Goal: Information Seeking & Learning: Find specific fact

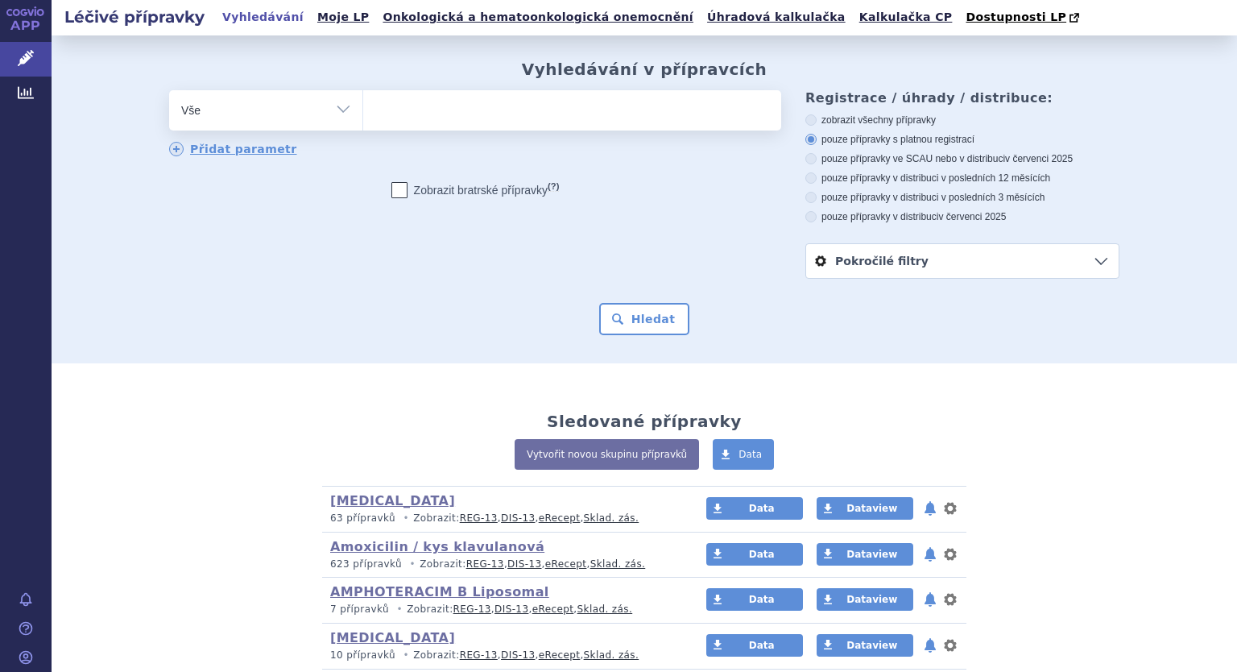
click at [329, 109] on select "Vše Přípravek/SUKL kód MAH VPOIS ATC/Aktivní látka Léková forma Síla" at bounding box center [265, 108] width 193 height 36
select select "filter-atc-group"
click at [169, 91] on select "Vše Přípravek/SUKL kód MAH VPOIS ATC/Aktivní látka Léková forma Síla" at bounding box center [265, 108] width 193 height 36
drag, startPoint x: 390, startPoint y: 106, endPoint x: 389, endPoint y: 125, distance: 19.3
click at [390, 106] on ul at bounding box center [572, 107] width 418 height 34
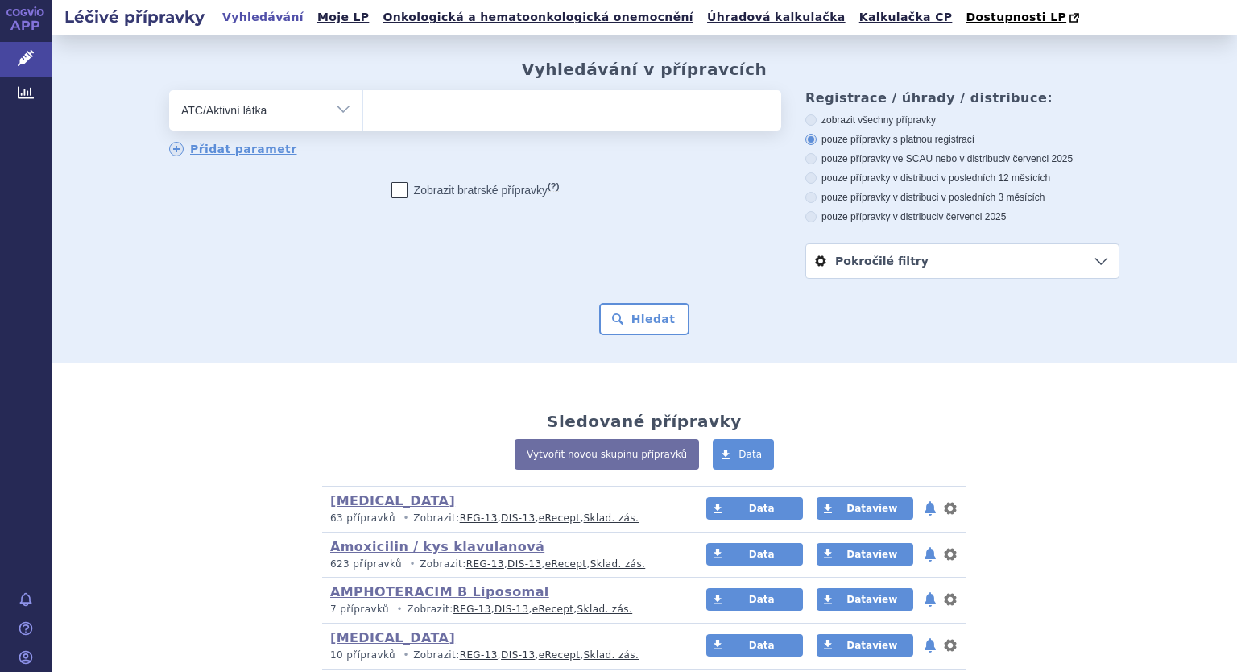
click at [363, 106] on select at bounding box center [362, 109] width 1 height 40
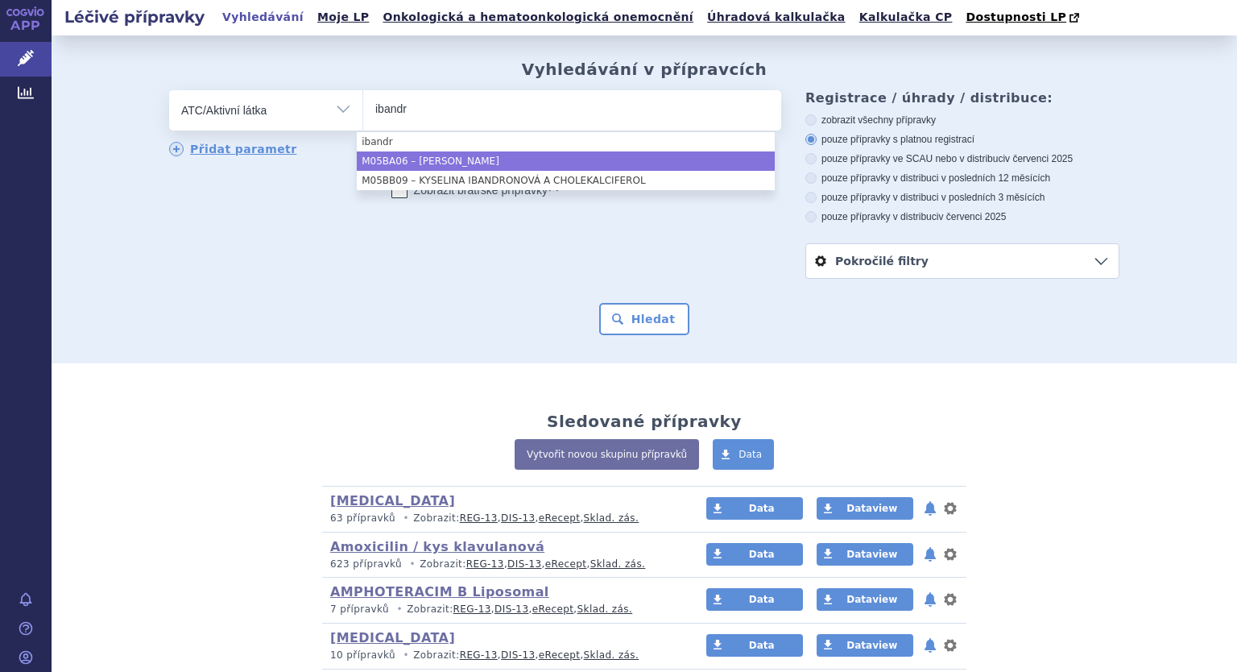
type input "ibandr"
select select "M05BA06"
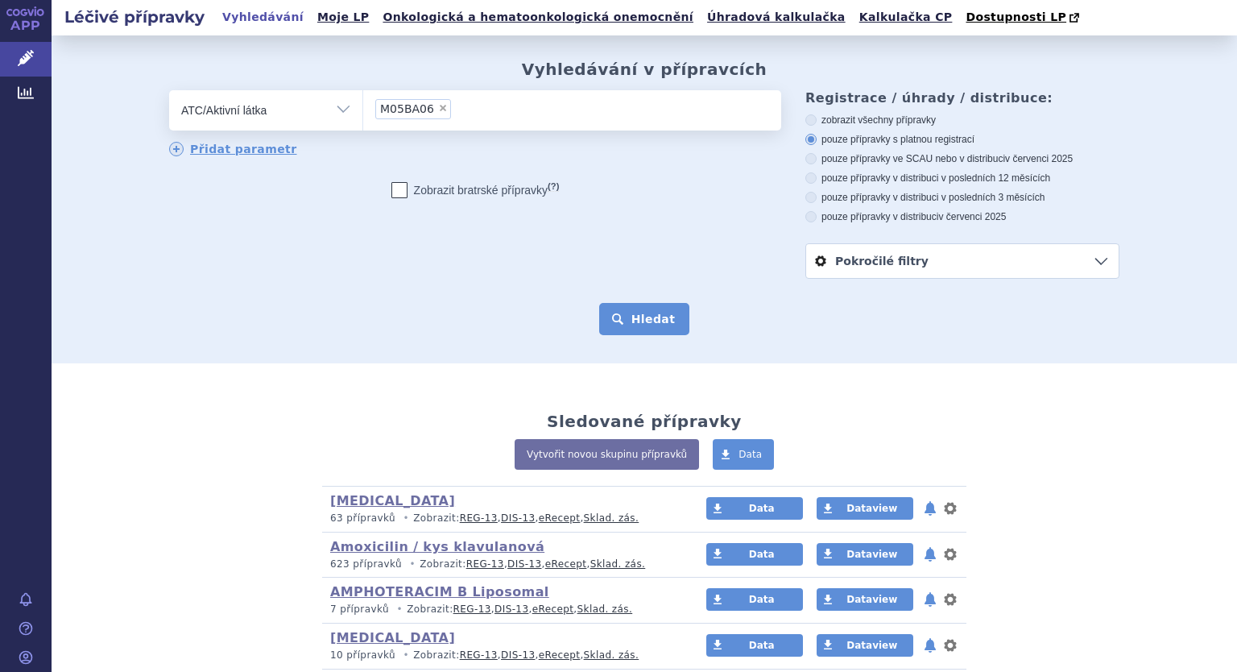
click at [652, 310] on button "Hledat" at bounding box center [644, 319] width 91 height 32
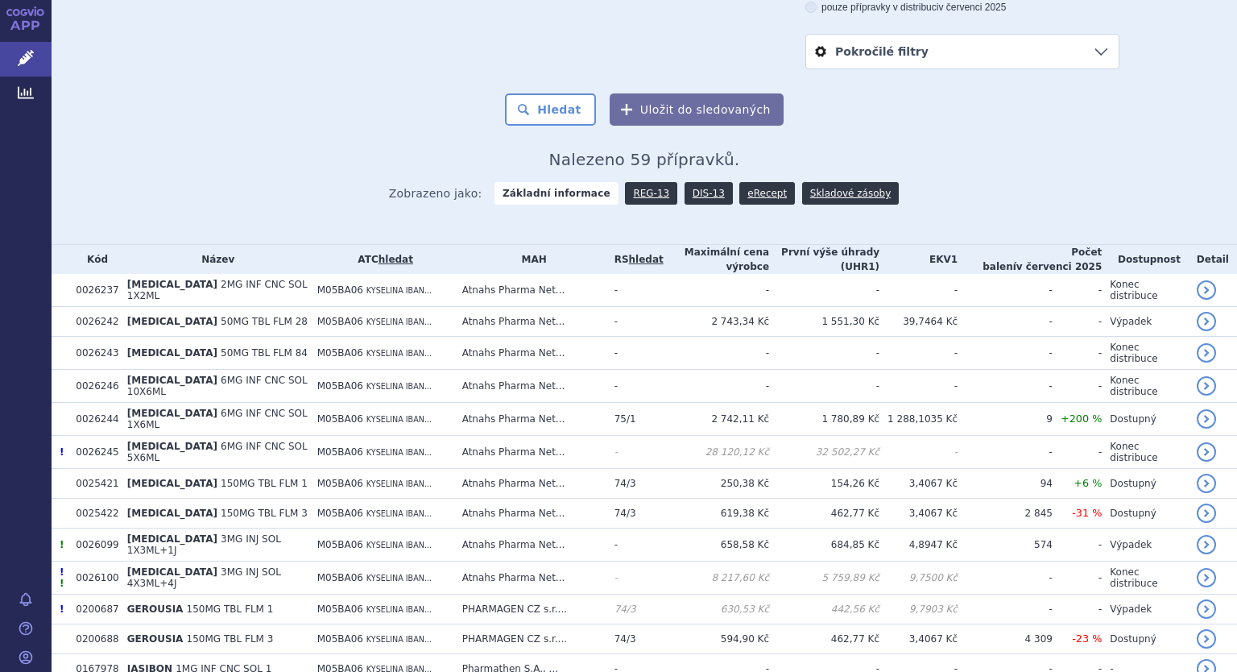
scroll to position [367, 0]
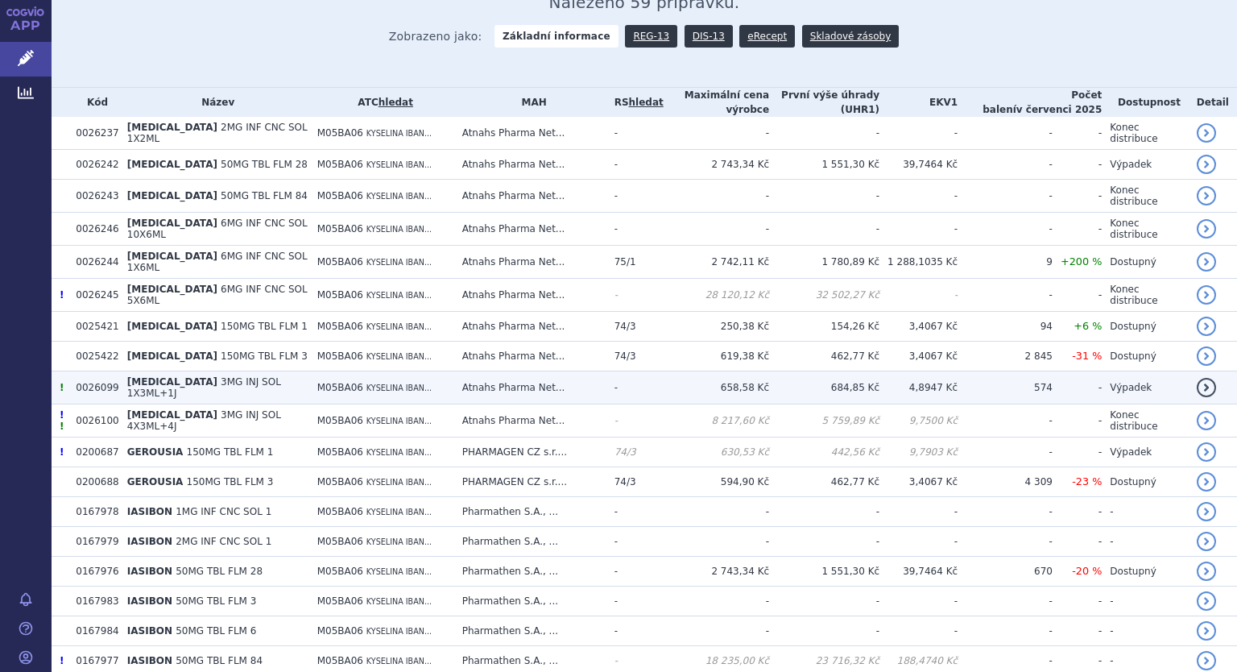
click at [512, 371] on td "Atnahs Pharma Net..." at bounding box center [530, 387] width 152 height 33
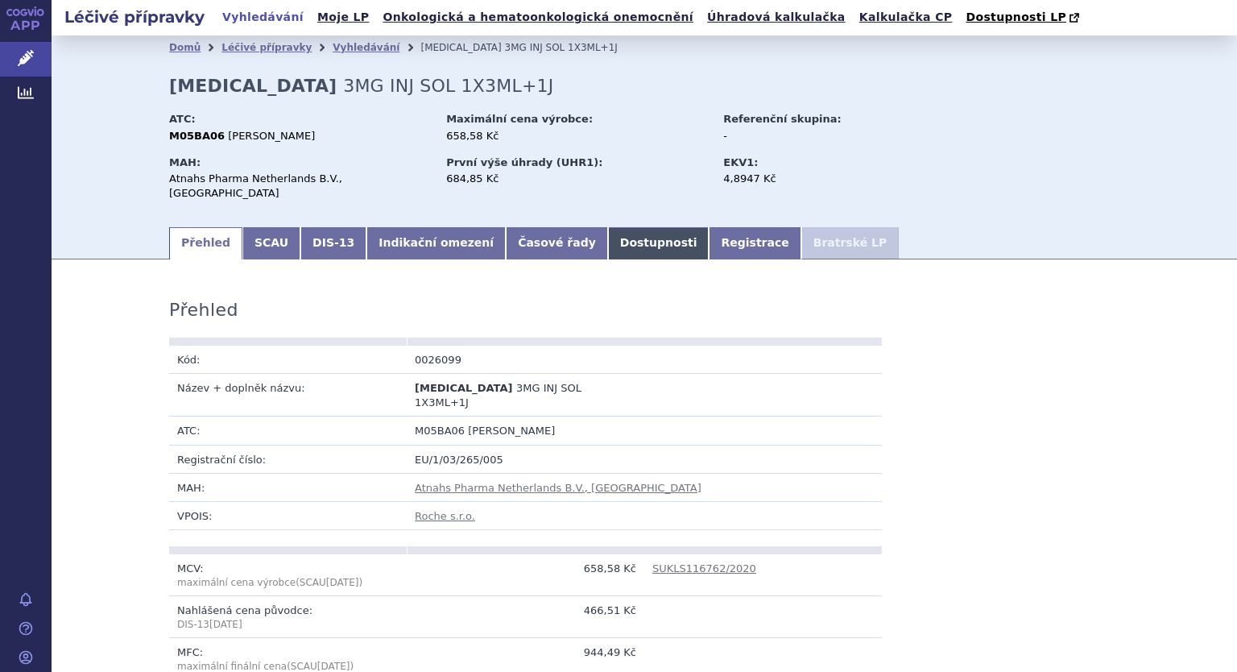
click at [608, 233] on link "Dostupnosti" at bounding box center [658, 243] width 101 height 32
